Goal: Task Accomplishment & Management: Manage account settings

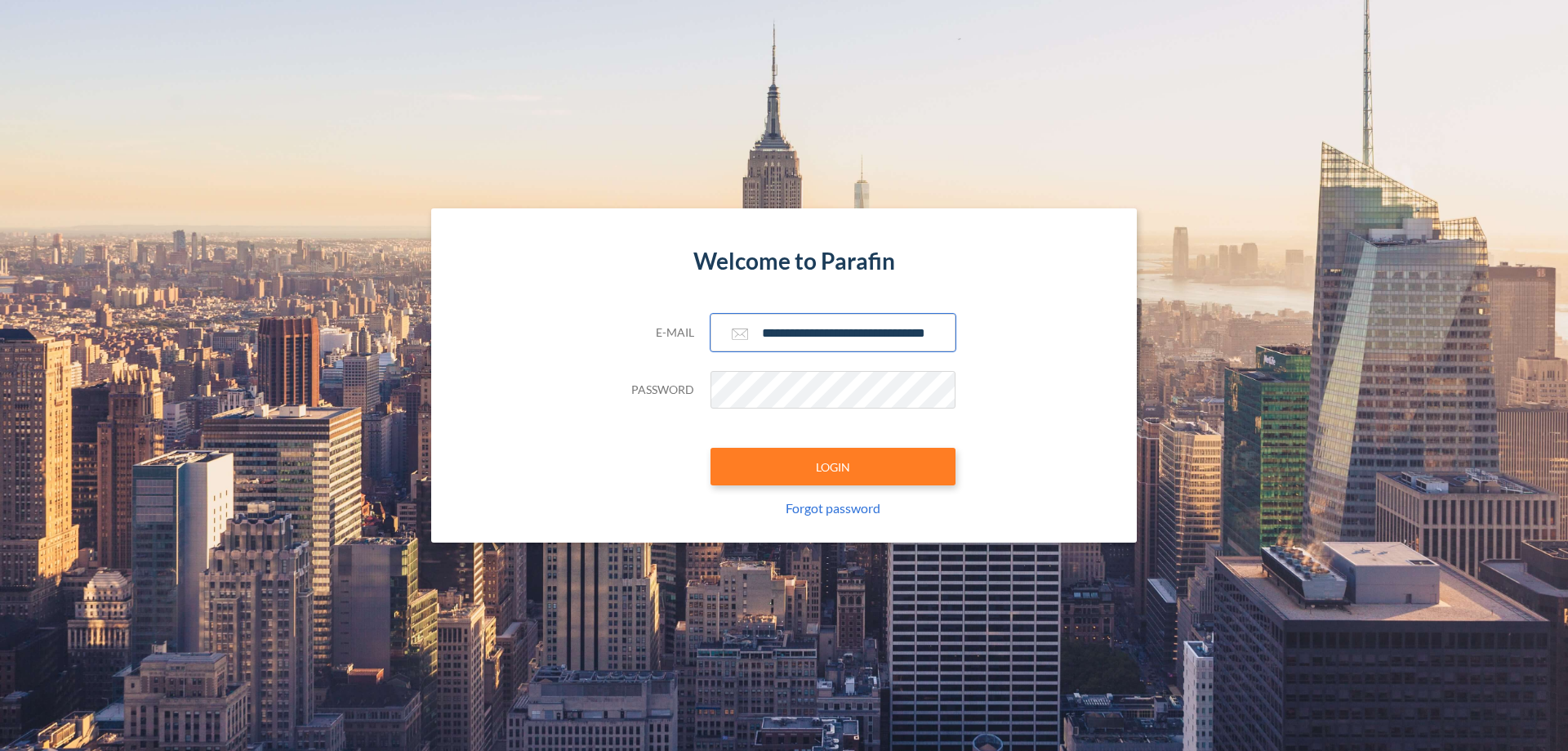
type input "**********"
click at [833, 467] on button "LOGIN" at bounding box center [833, 466] width 245 height 37
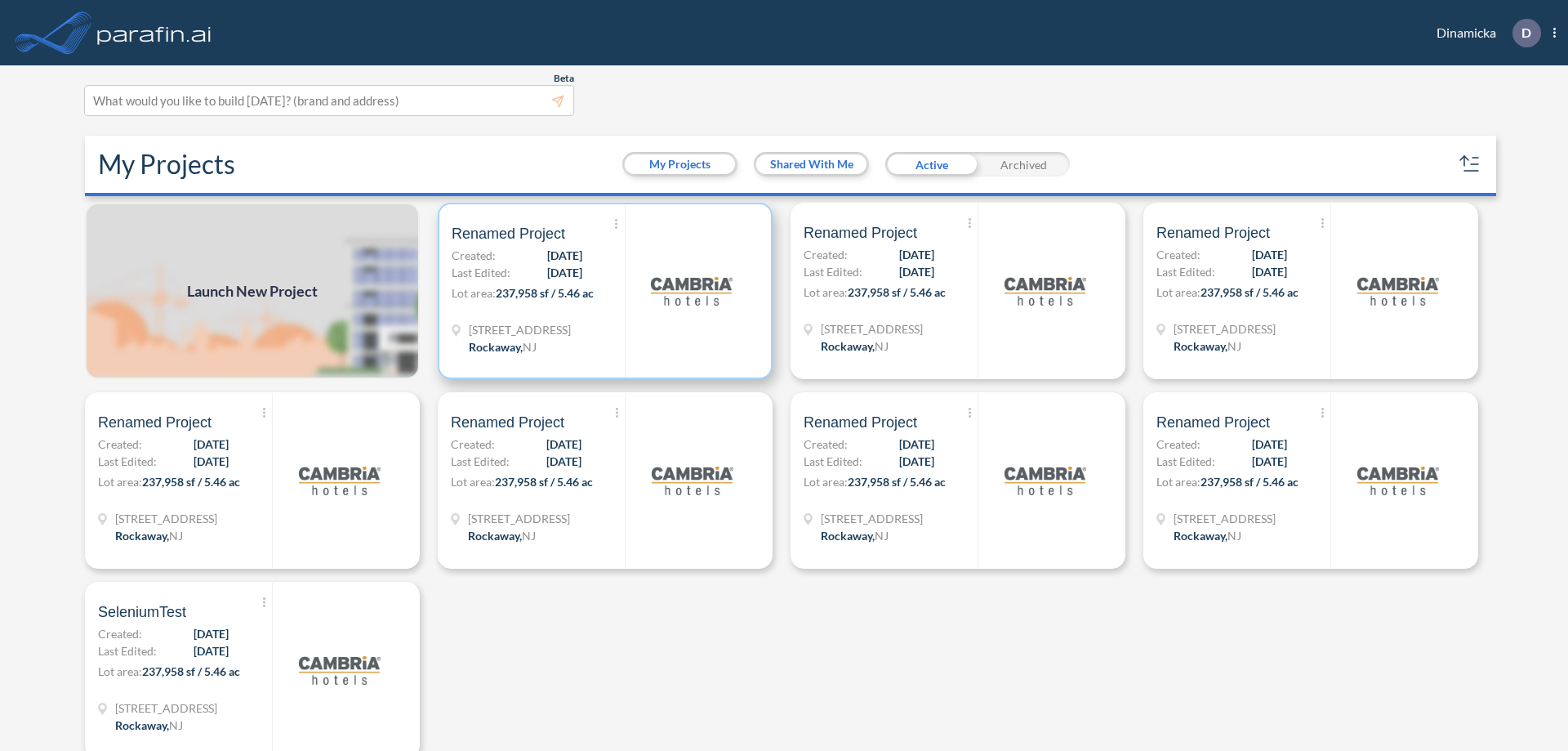
scroll to position [4, 0]
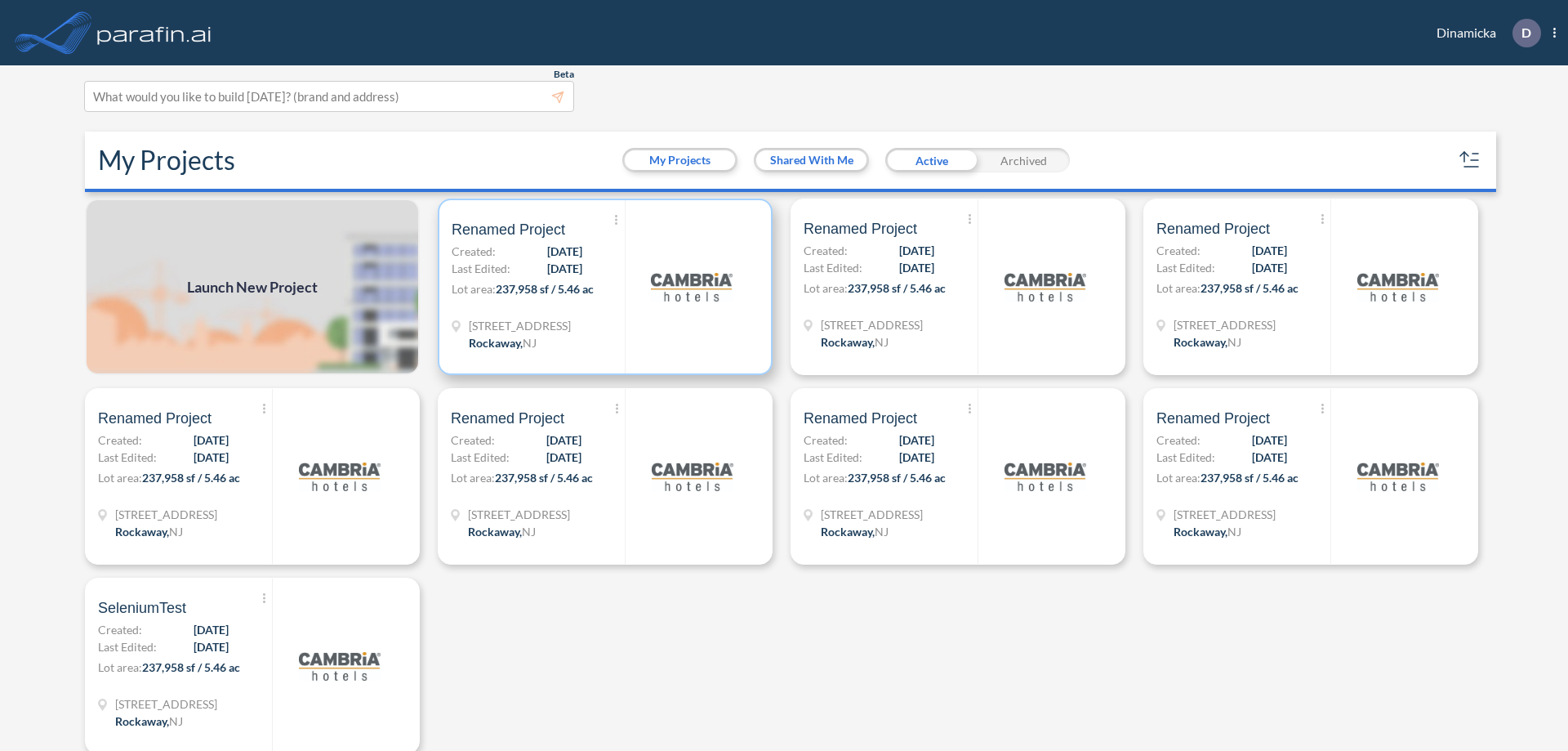
click at [602, 287] on p "Lot area: 237,958 sf / 5.46 ac" at bounding box center [539, 292] width 173 height 24
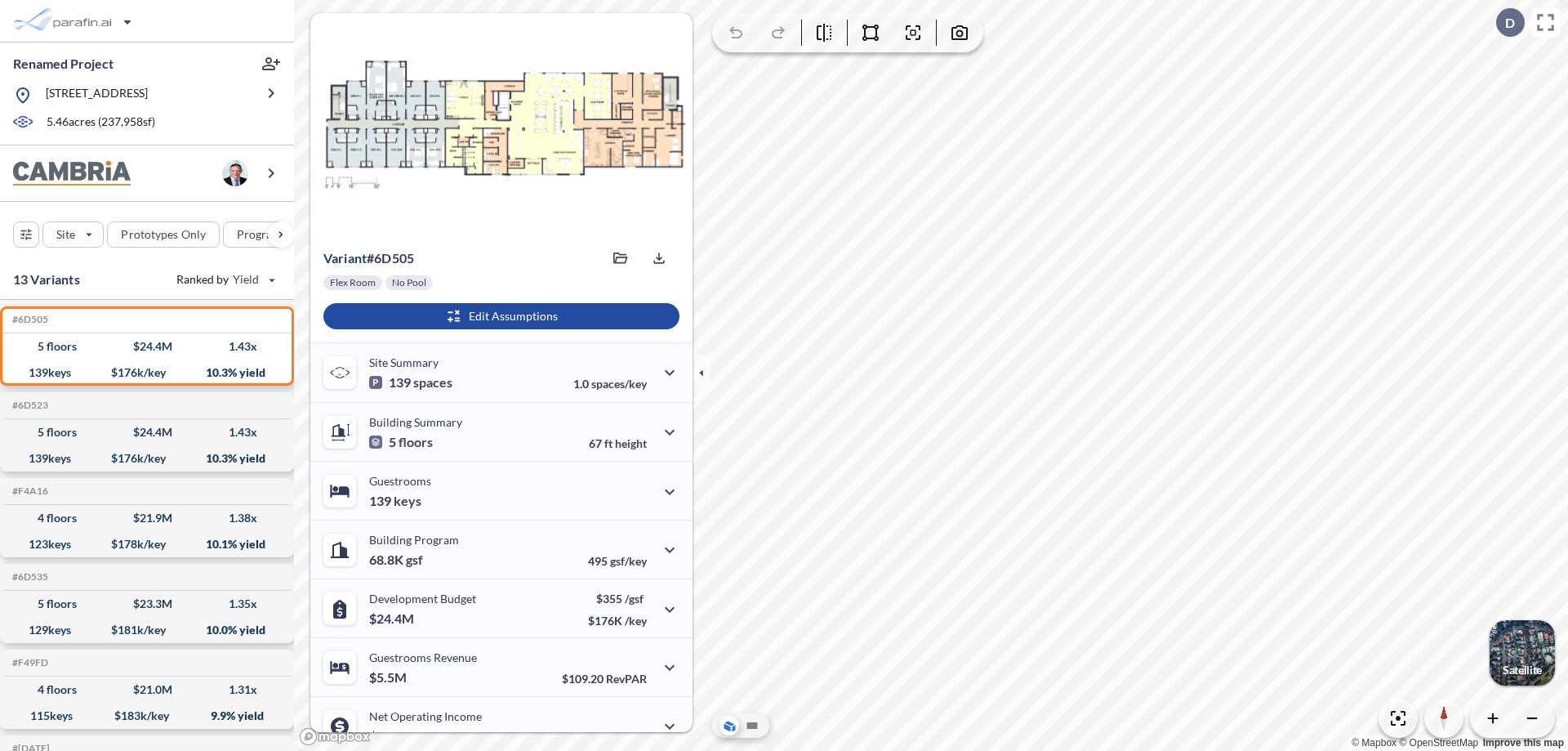
scroll to position [83, 0]
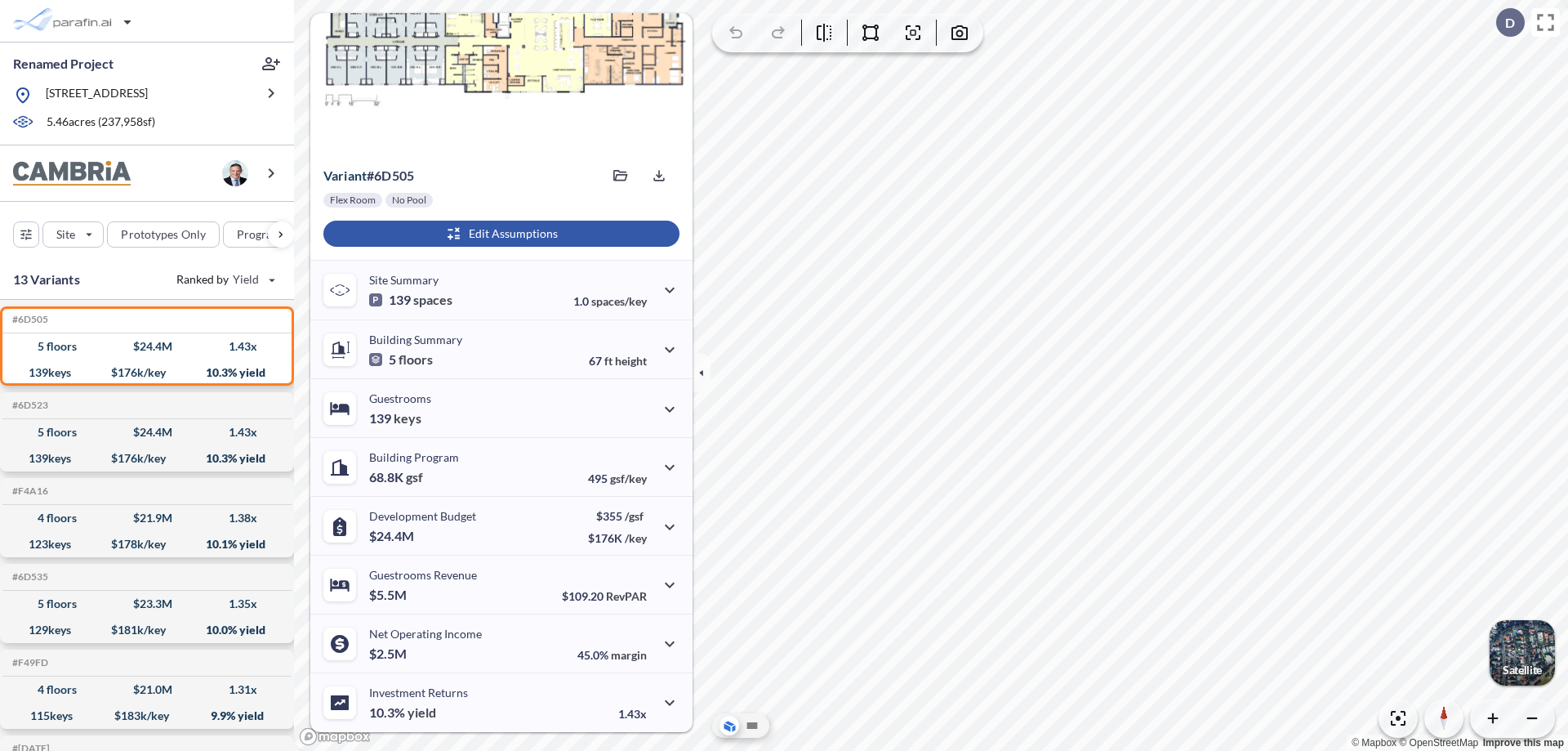
click at [499, 234] on div "button" at bounding box center [501, 234] width 356 height 26
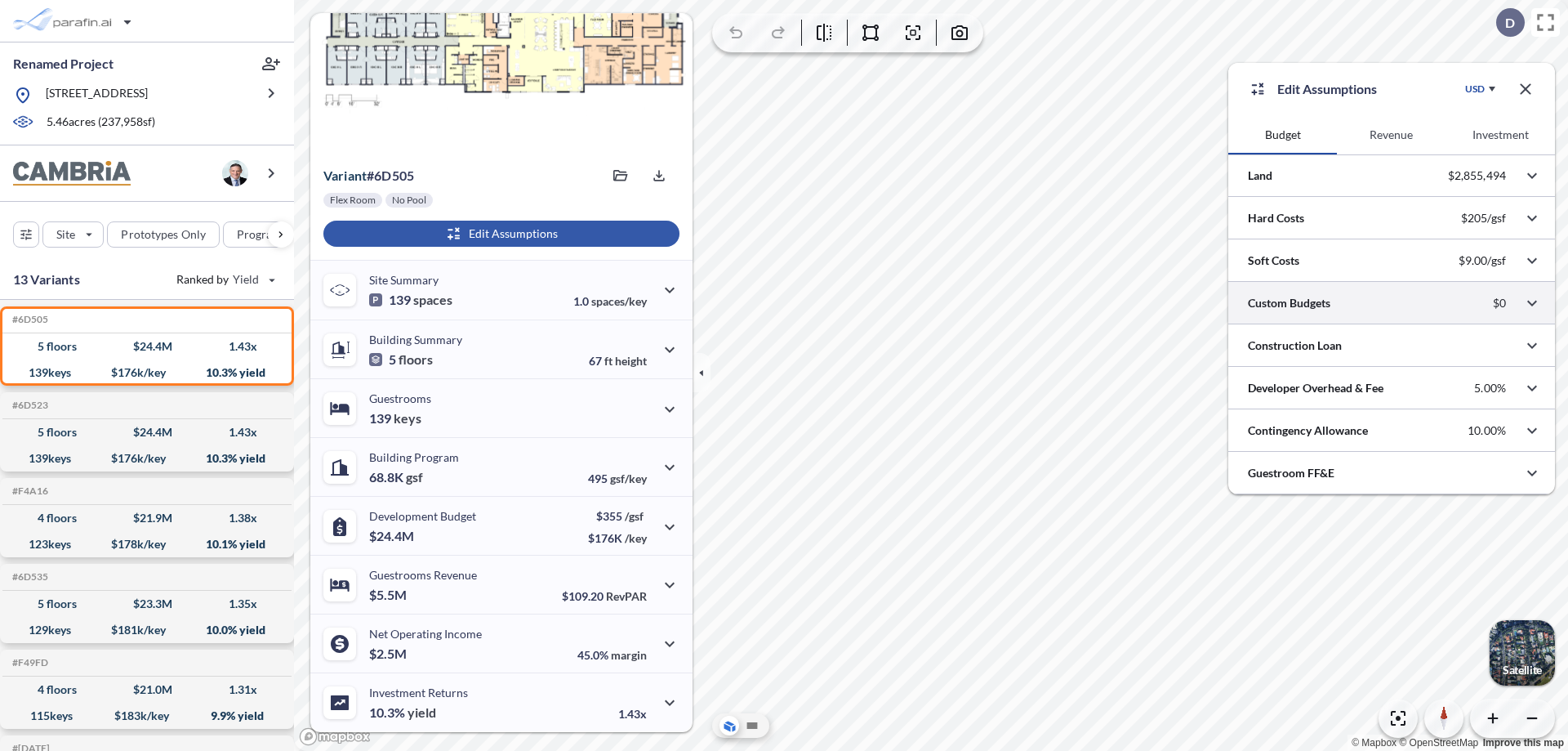
click at [1392, 303] on div at bounding box center [1391, 302] width 326 height 41
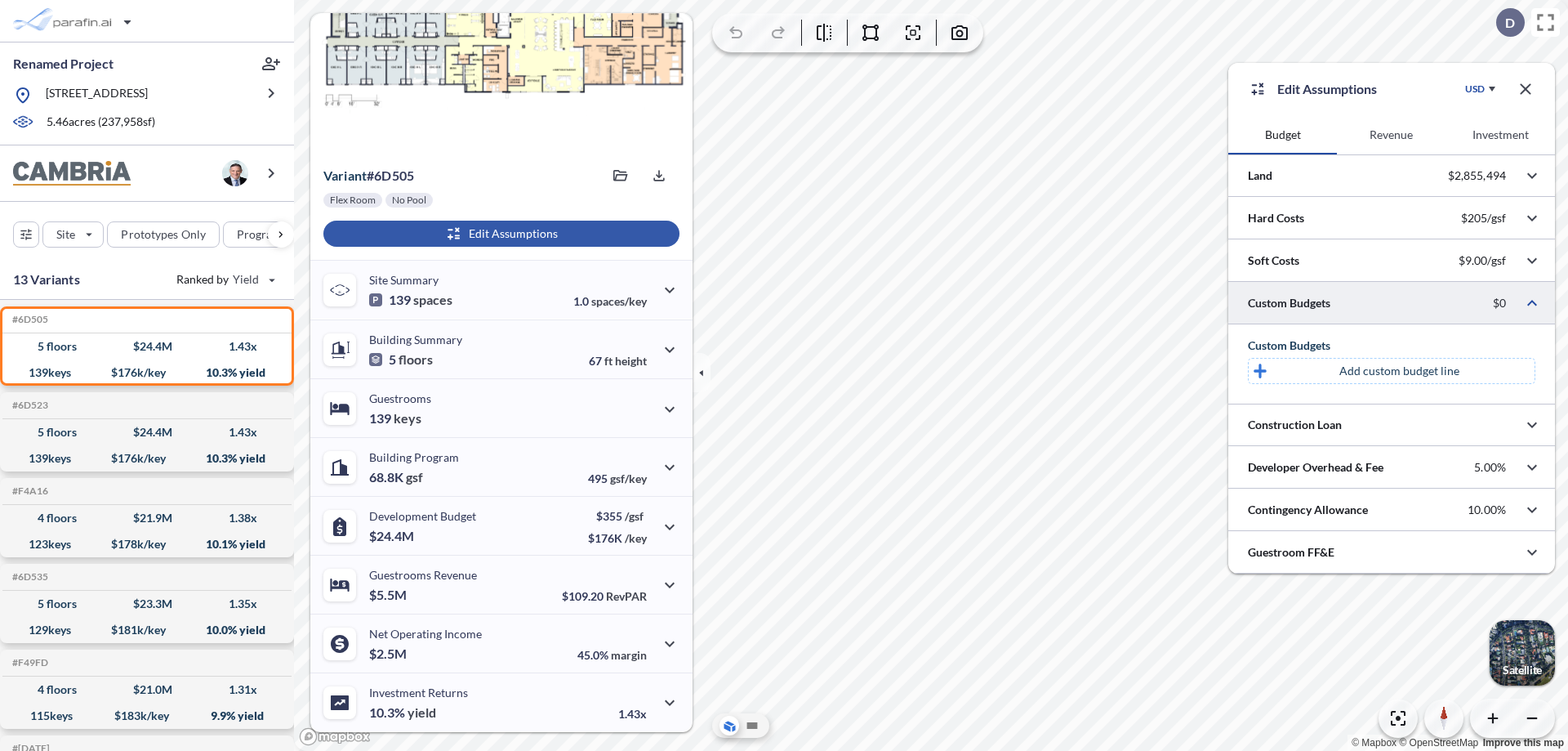
click at [1399, 371] on p "Add custom budget line" at bounding box center [1399, 371] width 120 height 17
